Goal: Check status: Check status

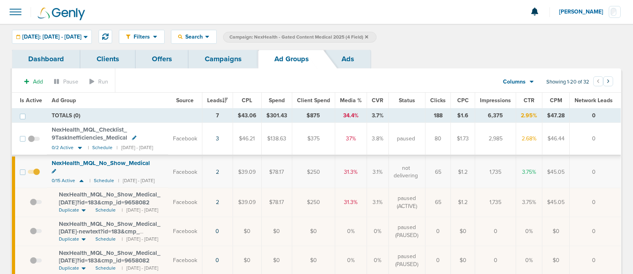
click at [223, 55] on link "Campaigns" at bounding box center [224, 59] width 70 height 19
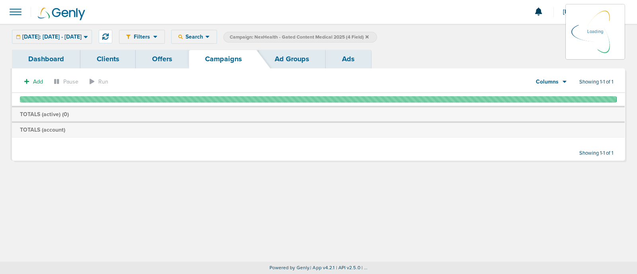
click at [368, 35] on icon at bounding box center [366, 37] width 3 height 5
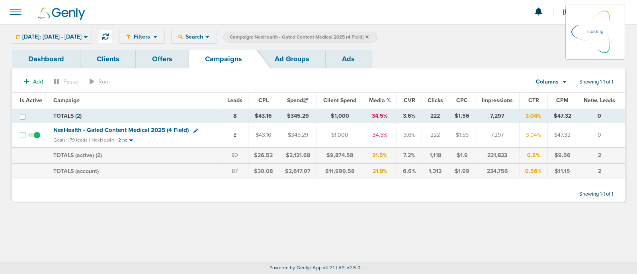
click at [368, 35] on icon at bounding box center [366, 37] width 3 height 5
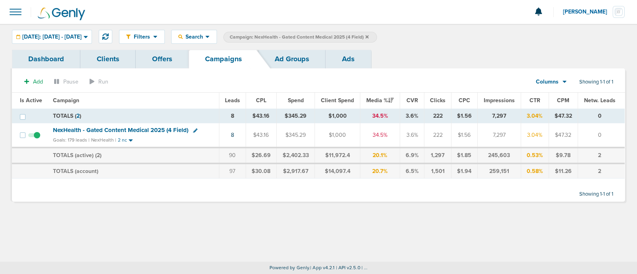
click at [368, 35] on icon at bounding box center [366, 37] width 3 height 5
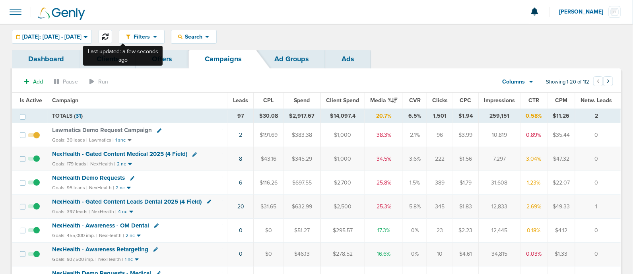
click at [112, 32] on button at bounding box center [106, 37] width 14 height 14
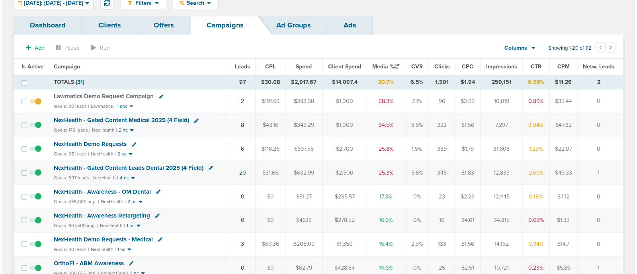
scroll to position [49, 0]
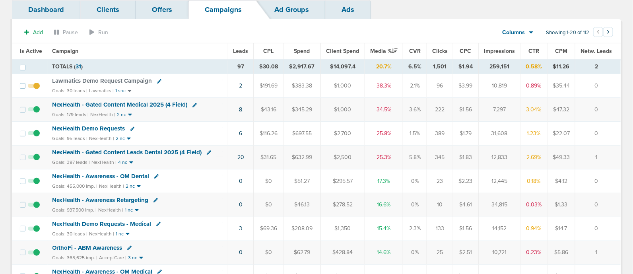
click at [242, 108] on link "8" at bounding box center [240, 109] width 3 height 7
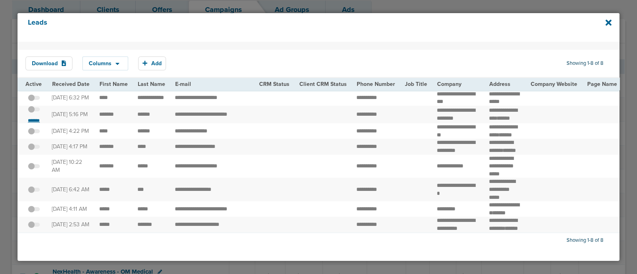
click at [36, 124] on small "*******" at bounding box center [33, 120] width 17 height 6
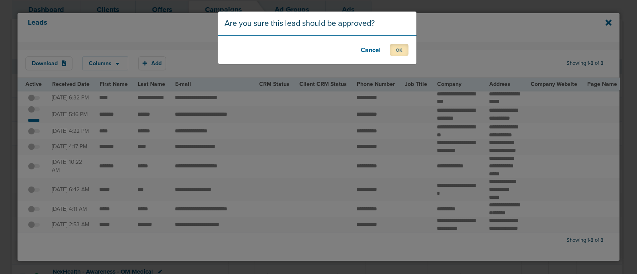
click at [405, 51] on button "OK" at bounding box center [398, 50] width 19 height 12
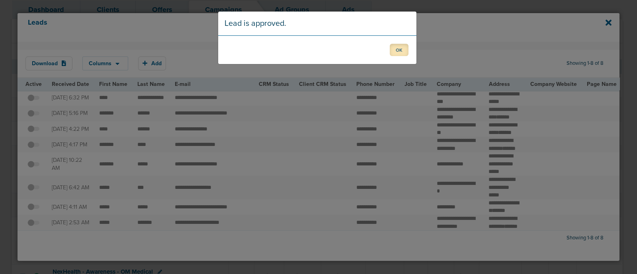
click at [396, 51] on button "OK" at bounding box center [398, 50] width 19 height 12
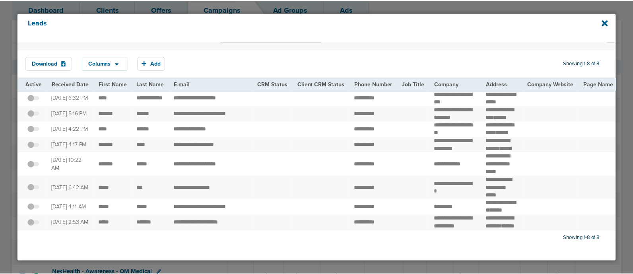
scroll to position [57, 0]
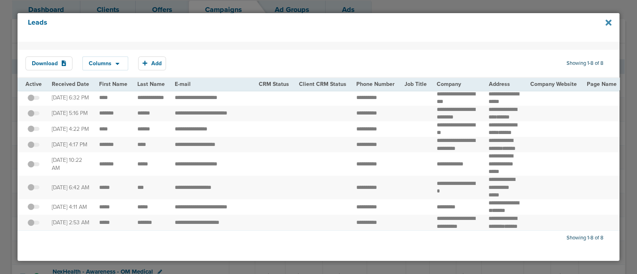
click at [608, 19] on icon at bounding box center [608, 22] width 6 height 9
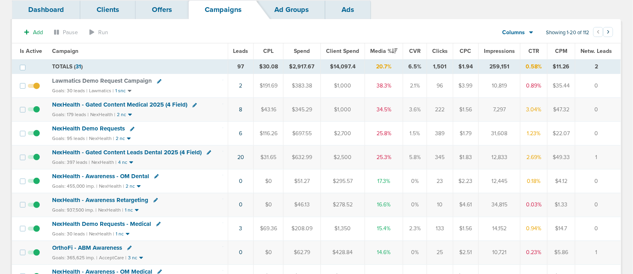
click at [120, 101] on span "NexHealth - Gated Content Medical 2025 (4 Field)" at bounding box center [120, 104] width 135 height 7
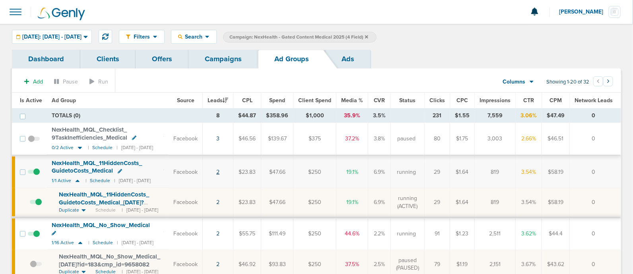
click at [220, 171] on link "2" at bounding box center [217, 172] width 3 height 7
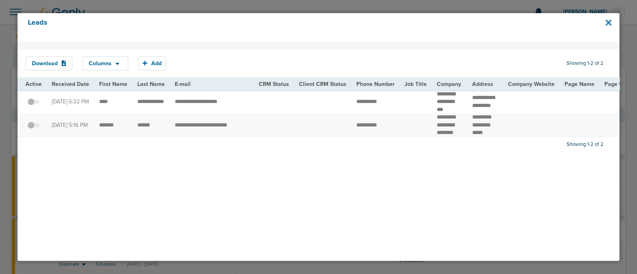
click at [609, 21] on icon at bounding box center [608, 22] width 6 height 6
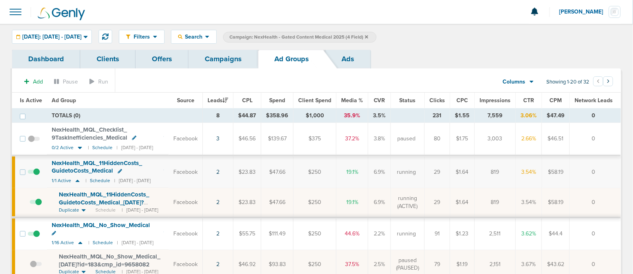
click at [232, 58] on link "Campaigns" at bounding box center [224, 59] width 70 height 19
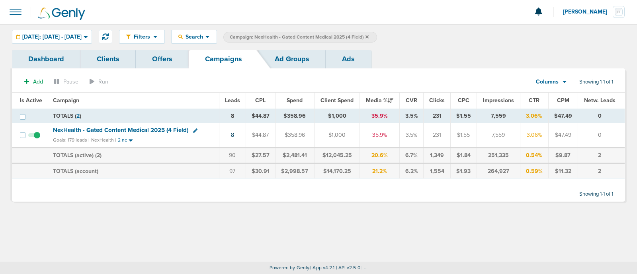
click at [368, 35] on icon at bounding box center [366, 37] width 3 height 5
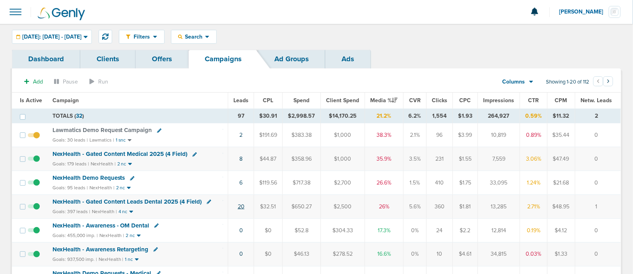
click at [240, 203] on link "20" at bounding box center [241, 206] width 7 height 7
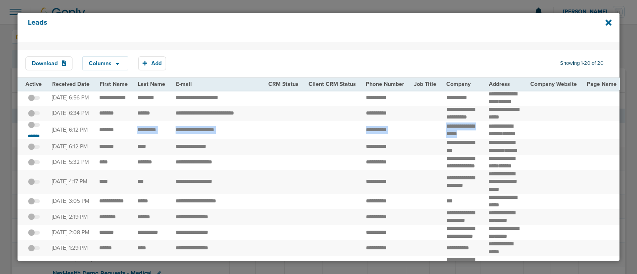
drag, startPoint x: 131, startPoint y: 150, endPoint x: 453, endPoint y: 156, distance: 321.5
click at [453, 139] on td "**********" at bounding box center [462, 130] width 43 height 18
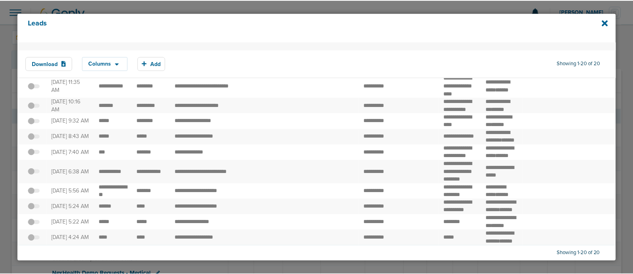
scroll to position [330, 0]
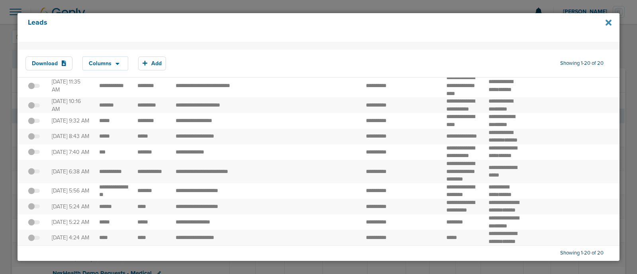
click at [605, 23] on icon at bounding box center [608, 22] width 6 height 9
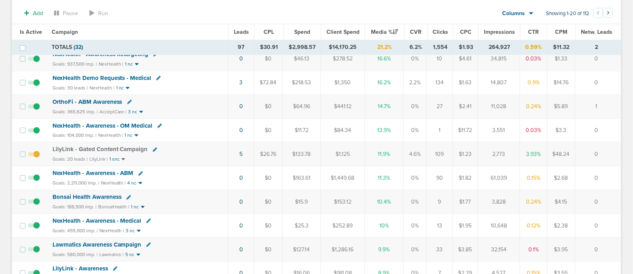
scroll to position [199, 0]
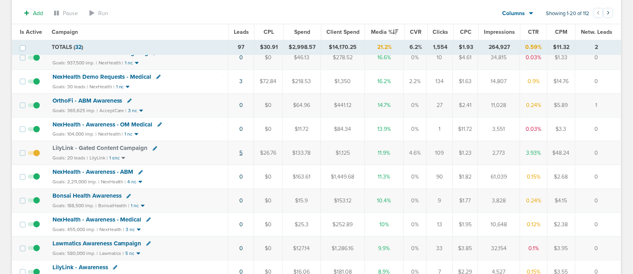
click at [240, 150] on link "5" at bounding box center [240, 153] width 3 height 7
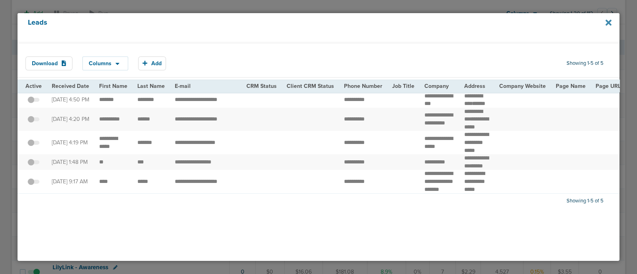
click at [607, 21] on icon at bounding box center [608, 22] width 6 height 6
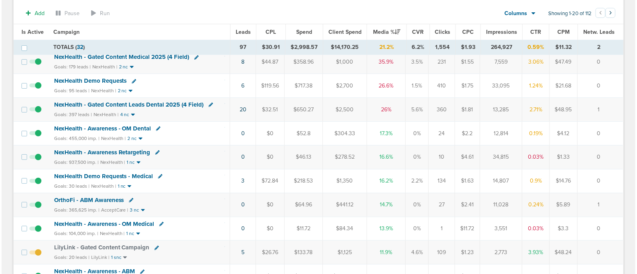
scroll to position [0, 0]
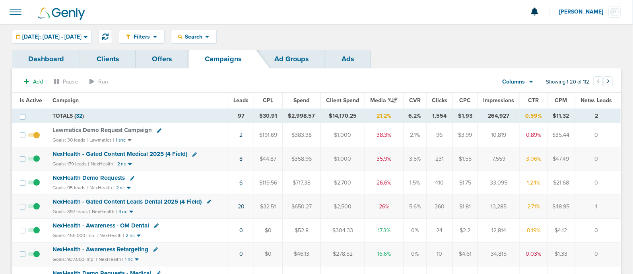
click at [241, 183] on link "6" at bounding box center [240, 182] width 3 height 7
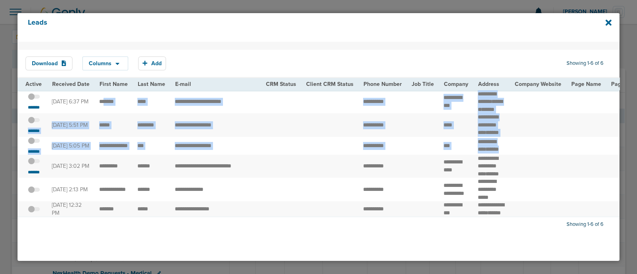
drag, startPoint x: 105, startPoint y: 105, endPoint x: 553, endPoint y: 173, distance: 453.4
click at [553, 155] on td at bounding box center [537, 146] width 56 height 18
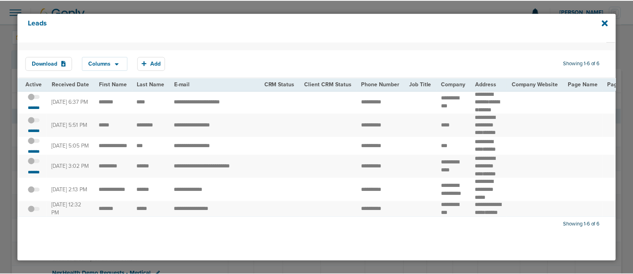
scroll to position [18, 0]
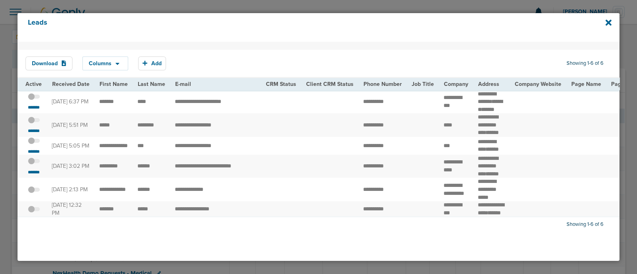
click at [603, 21] on div "Leads" at bounding box center [319, 27] width 602 height 29
click at [609, 23] on icon at bounding box center [608, 22] width 6 height 6
